Goal: Information Seeking & Learning: Check status

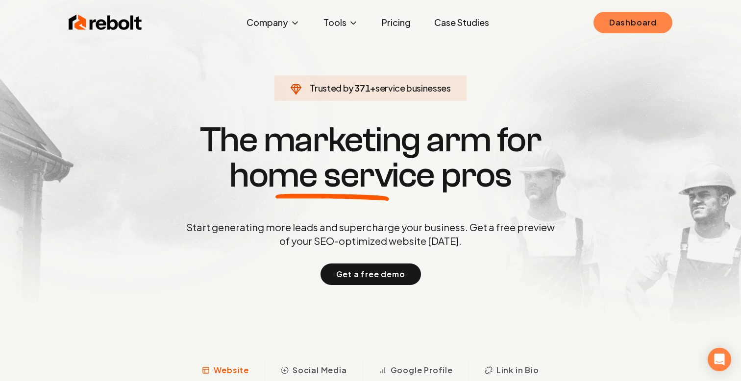
click at [612, 32] on link "Dashboard" at bounding box center [632, 23] width 79 height 22
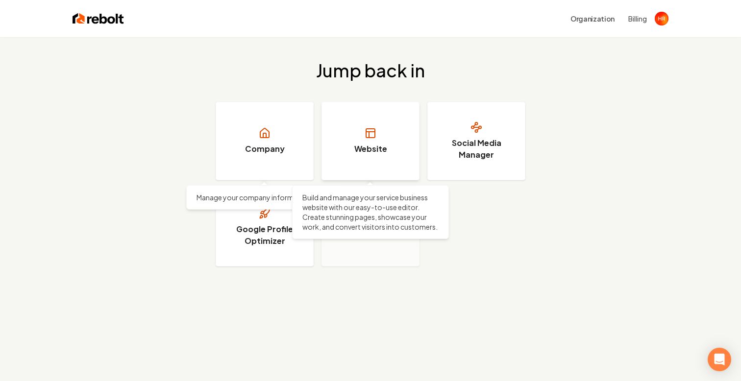
click at [361, 139] on link "Website" at bounding box center [370, 141] width 98 height 78
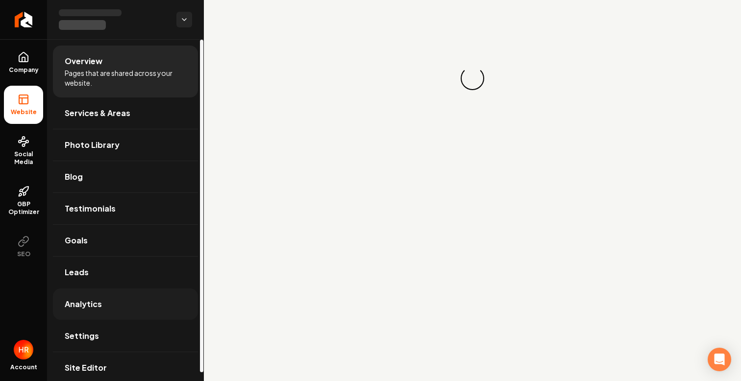
click at [118, 298] on link "Analytics" at bounding box center [125, 304] width 145 height 31
